Goal: Task Accomplishment & Management: Use online tool/utility

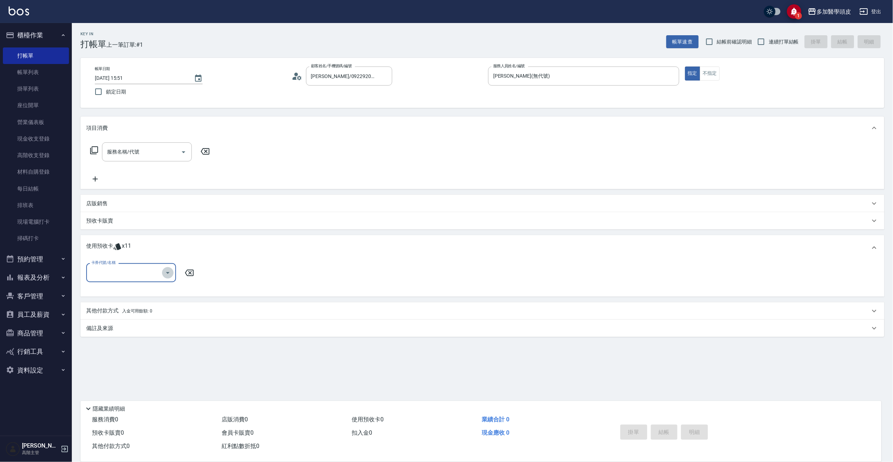
click at [170, 274] on icon "Open" at bounding box center [167, 272] width 9 height 9
drag, startPoint x: 131, startPoint y: 302, endPoint x: 126, endPoint y: 296, distance: 8.4
click at [127, 295] on ul "基礎頭皮5堂 剩餘6張 基礎頭皮5堂 剩餘2張 頭皮水療SPA 3堂 剩餘3張" at bounding box center [131, 302] width 90 height 41
click at [134, 303] on div "基礎頭皮5堂 剩餘2張" at bounding box center [131, 303] width 90 height 12
type input "基礎頭皮5[PERSON_NAME]"
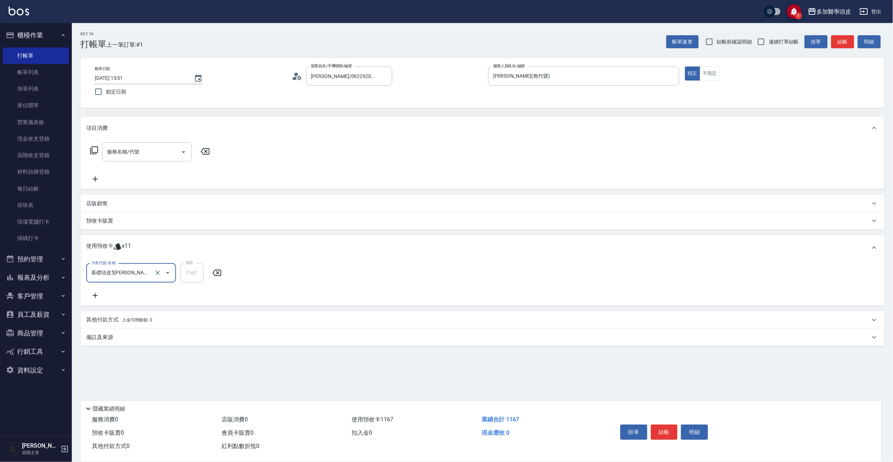
click at [664, 415] on div "掛單 結帳 明細" at bounding box center [741, 433] width 264 height 40
click at [668, 429] on button "結帳" at bounding box center [664, 431] width 27 height 15
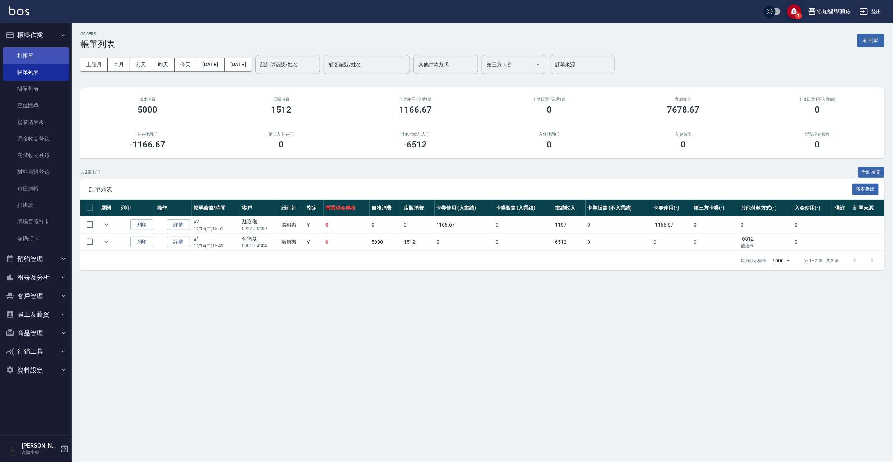
click at [39, 59] on link "打帳單" at bounding box center [36, 55] width 66 height 17
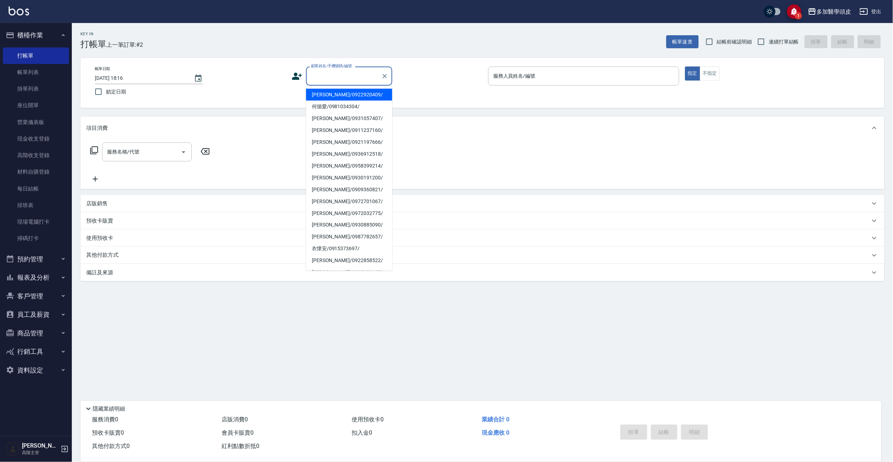
click at [331, 73] on input "顧客姓名/手機號碼/編號" at bounding box center [343, 76] width 69 height 13
click at [338, 96] on li "[PERSON_NAME]/0922920409/" at bounding box center [349, 95] width 86 height 12
type input "[PERSON_NAME]/0922920409/"
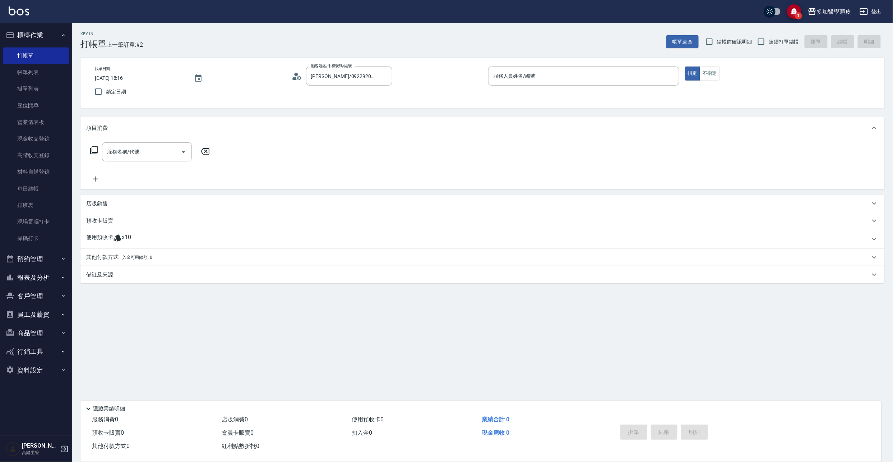
click at [123, 239] on span "x10" at bounding box center [126, 238] width 9 height 11
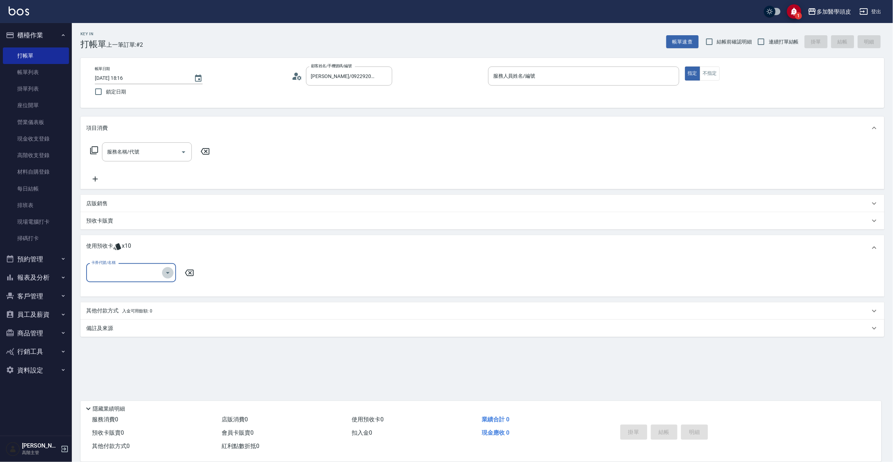
click at [166, 272] on icon "Open" at bounding box center [167, 272] width 9 height 9
